Goal: Browse casually: Explore the website without a specific task or goal

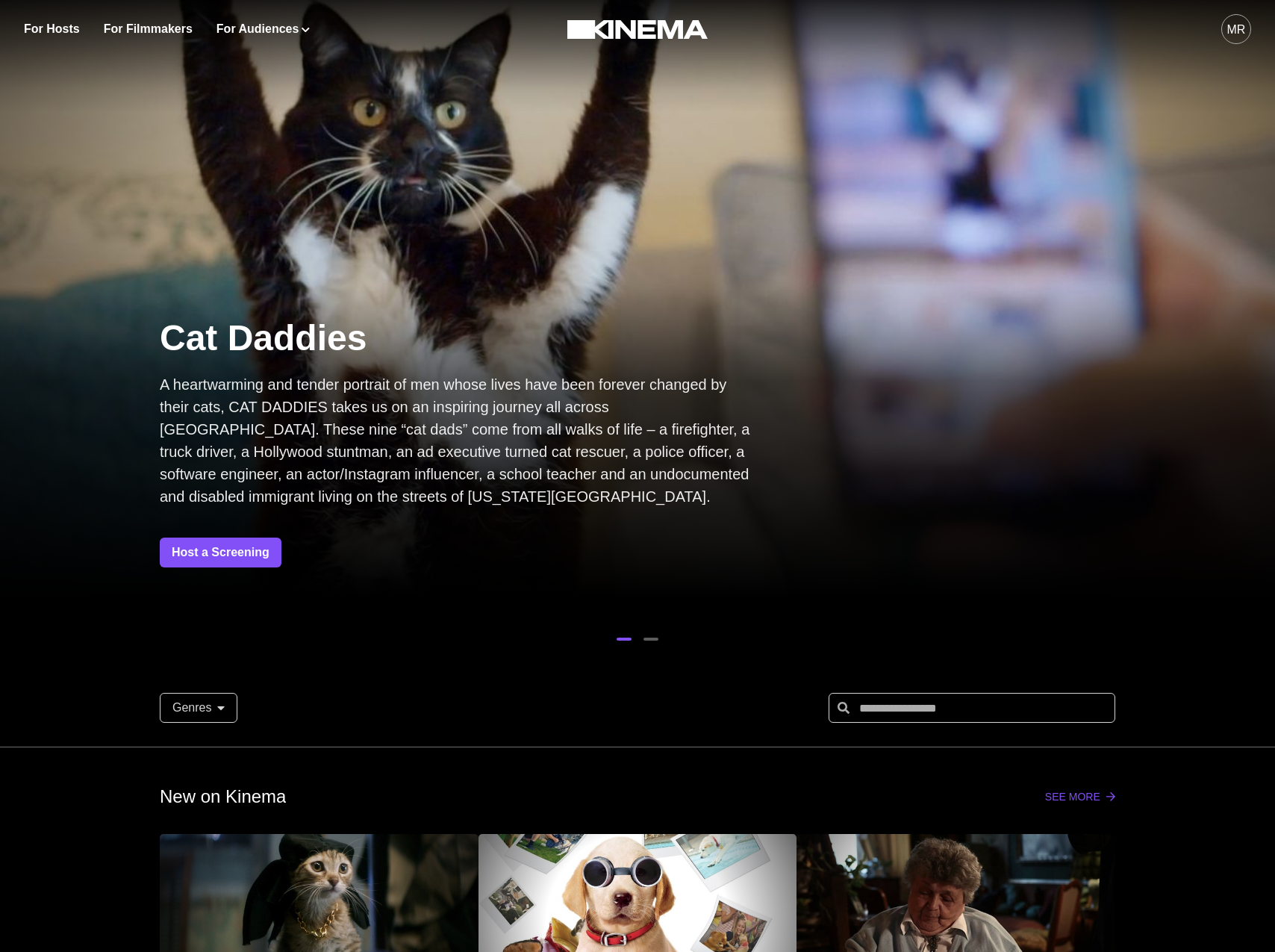
click at [1229, 25] on div "MR" at bounding box center [1237, 29] width 19 height 18
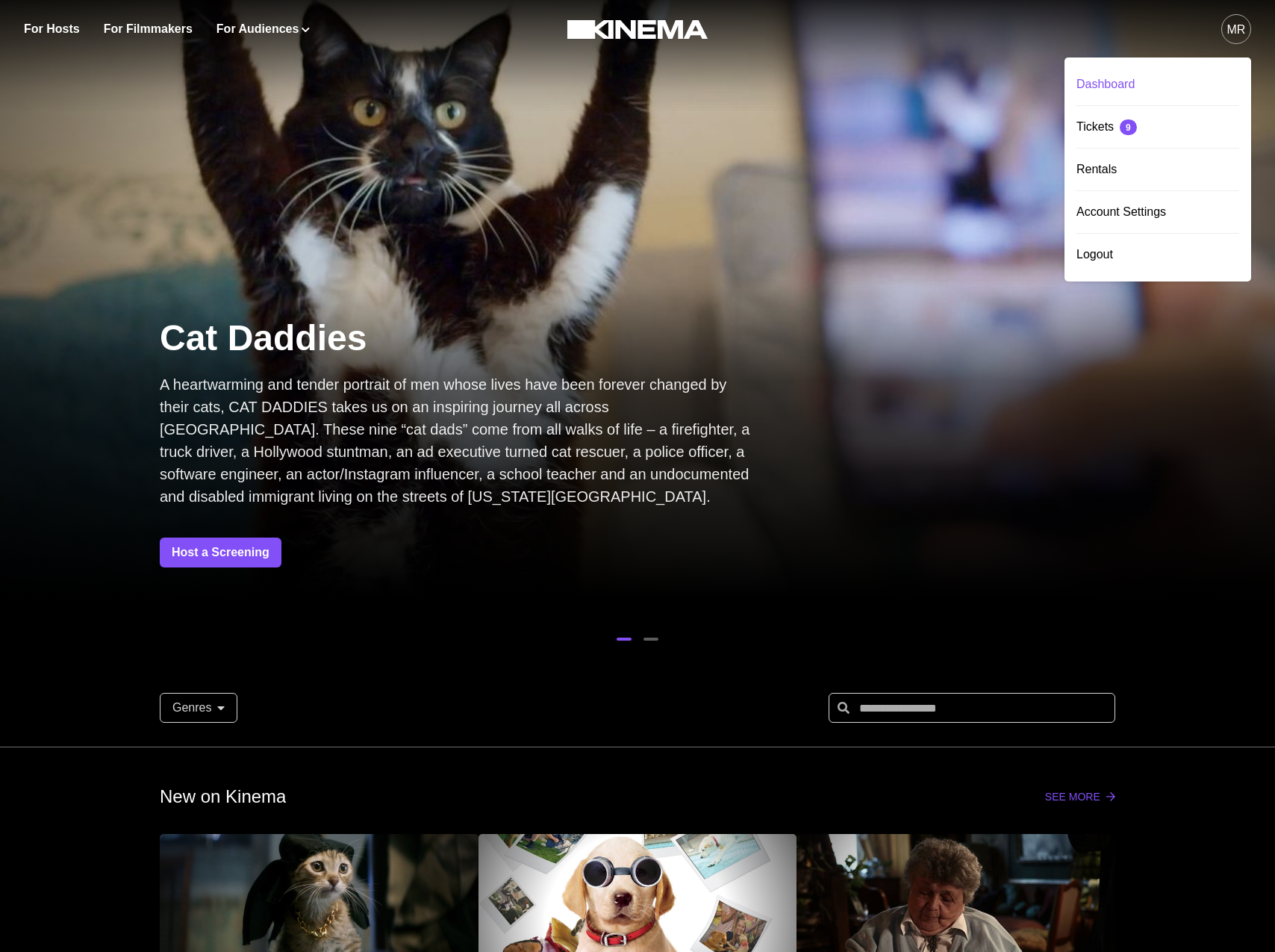
drag, startPoint x: 1167, startPoint y: 61, endPoint x: 1142, endPoint y: 75, distance: 28.7
click at [1166, 61] on div "Dashboard Tickets 9 Rentals Account Settings Logout" at bounding box center [1157, 169] width 186 height 224
click at [1142, 75] on div "Dashboard" at bounding box center [1158, 84] width 163 height 42
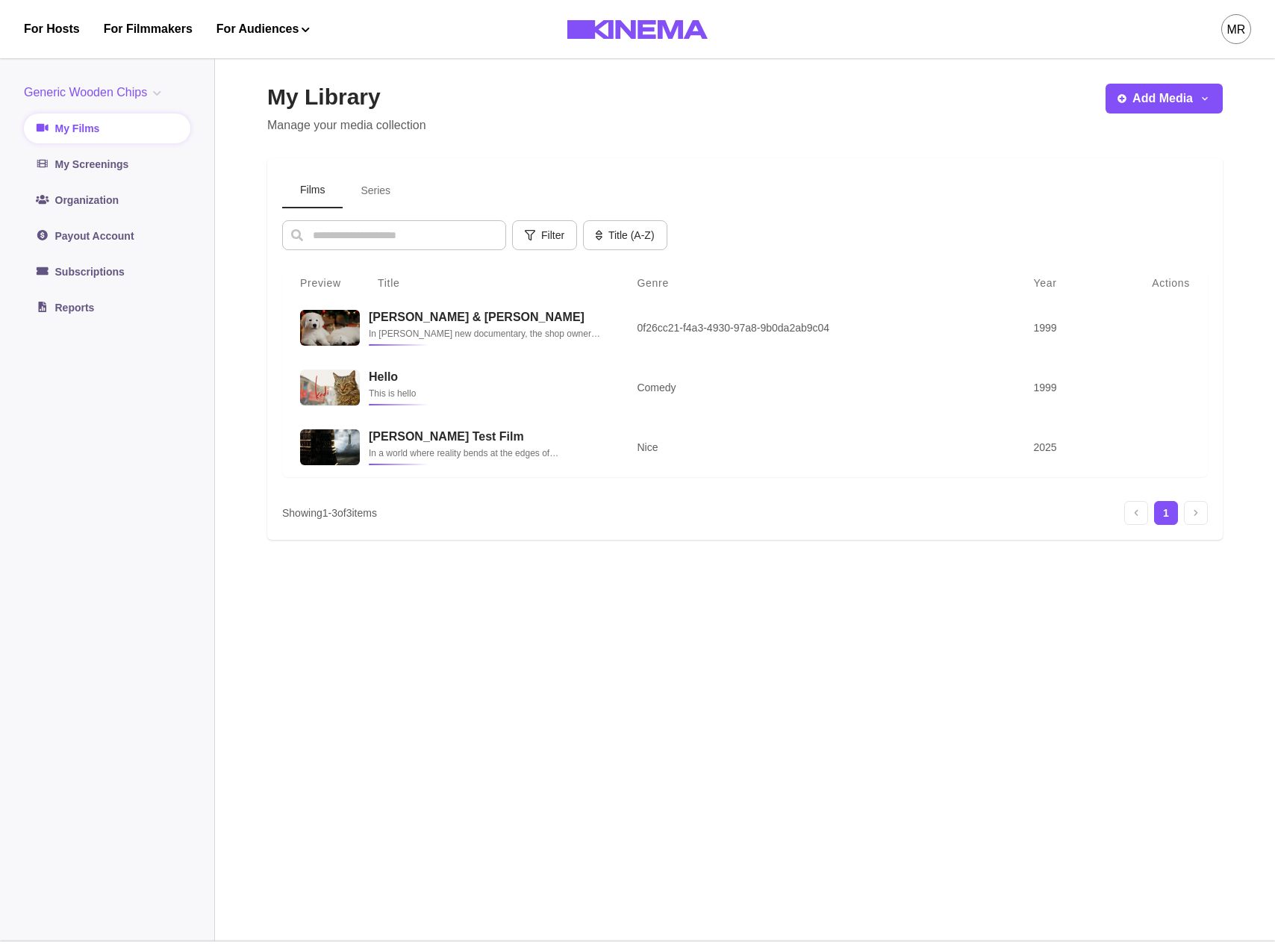
drag, startPoint x: 378, startPoint y: 182, endPoint x: 389, endPoint y: 178, distance: 11.7
click at [383, 181] on button "Series" at bounding box center [376, 190] width 66 height 35
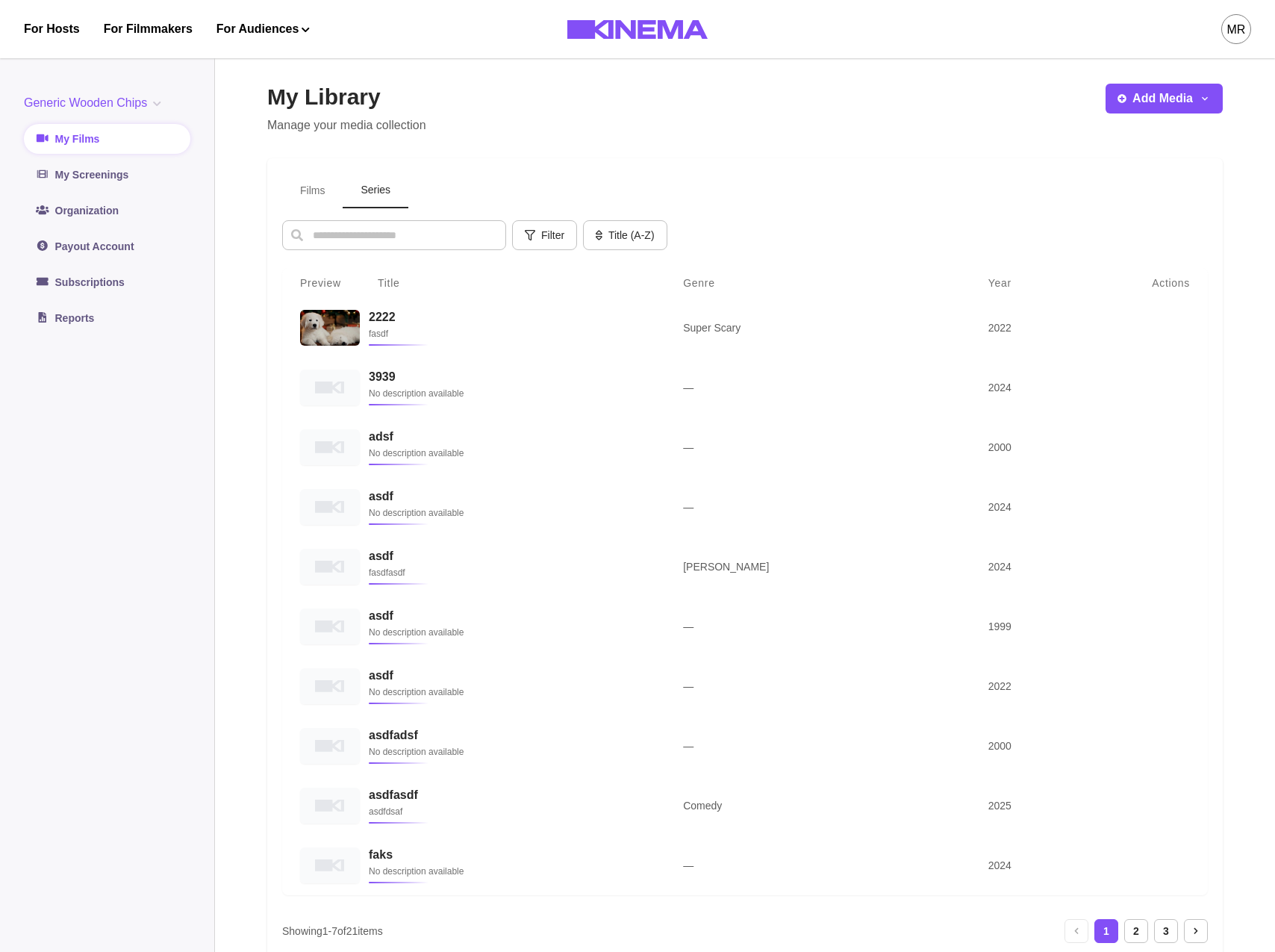
click at [315, 206] on button "Films" at bounding box center [312, 190] width 61 height 35
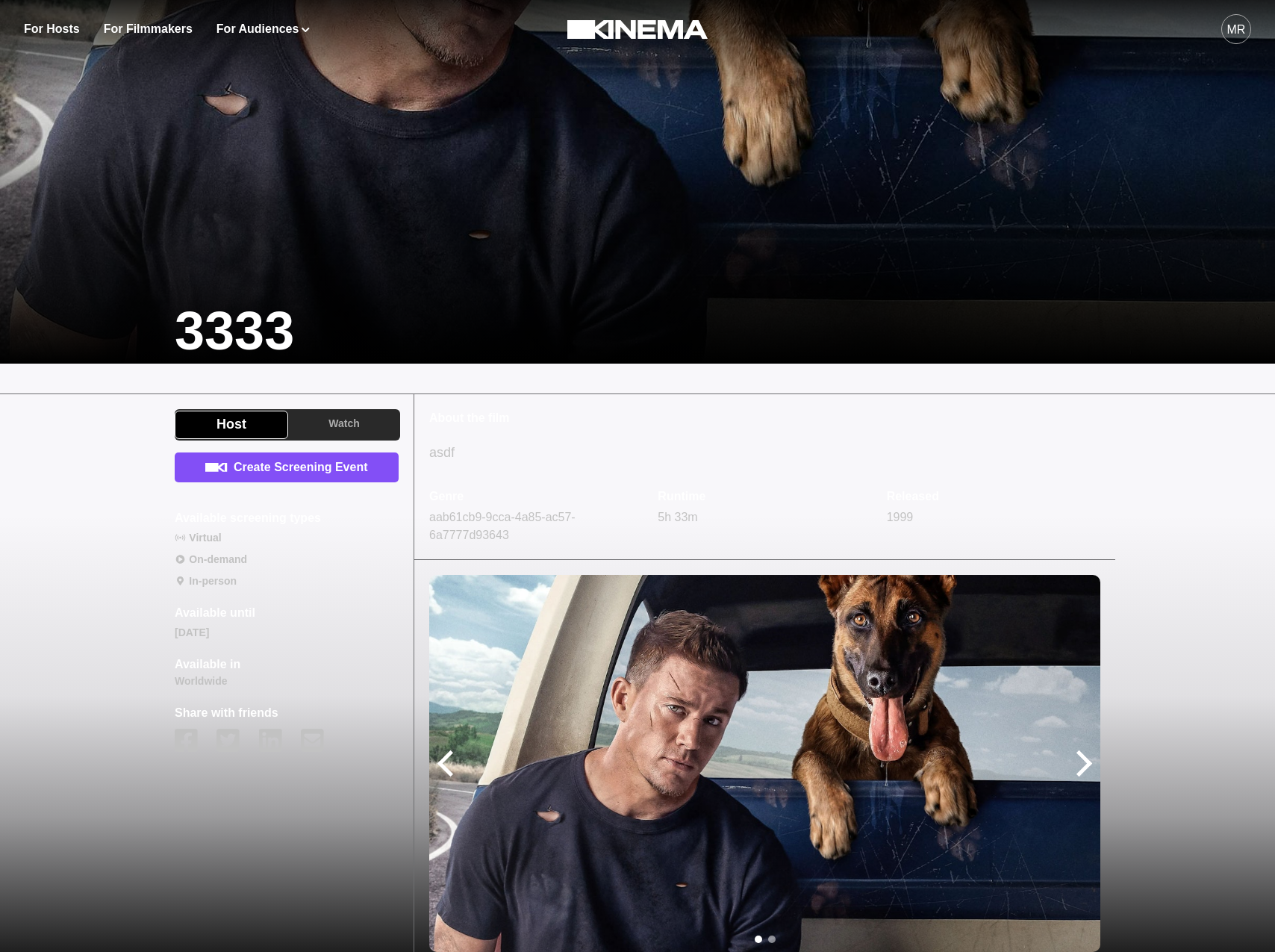
scroll to position [386, 0]
